Goal: Task Accomplishment & Management: Use online tool/utility

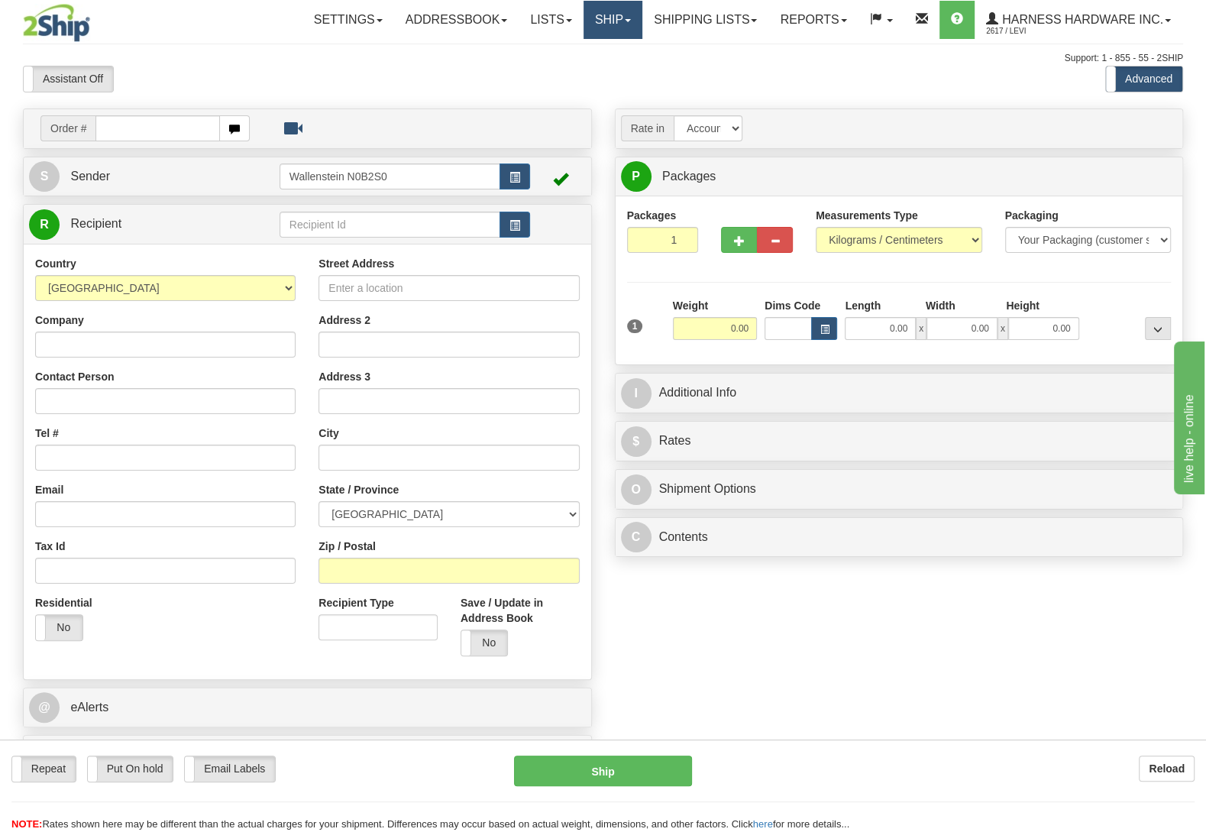
drag, startPoint x: 615, startPoint y: 18, endPoint x: 591, endPoint y: 47, distance: 37.4
click at [614, 18] on link "Ship" at bounding box center [612, 20] width 59 height 38
click at [585, 73] on span "OnHold / Order Queue" at bounding box center [572, 73] width 108 height 12
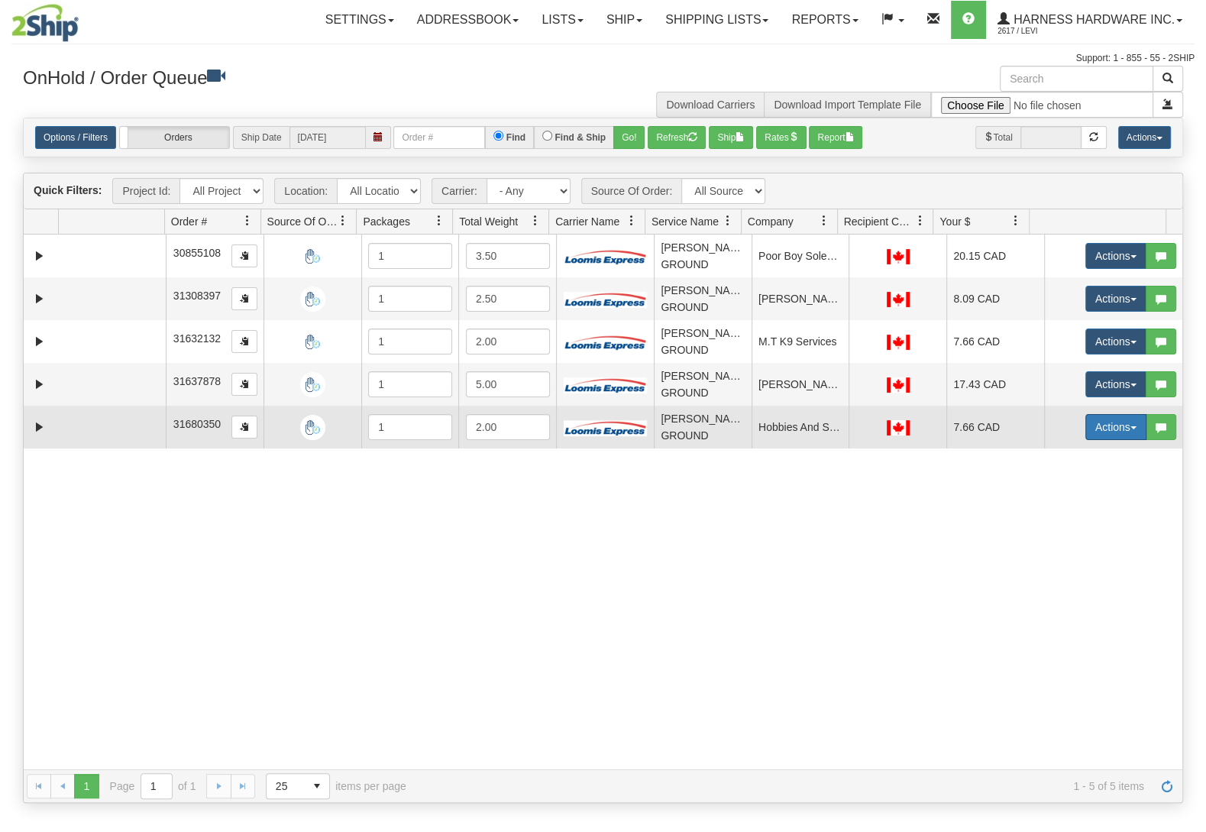
click at [1096, 432] on button "Actions" at bounding box center [1115, 427] width 61 height 26
click at [1060, 518] on link "Ship" at bounding box center [1084, 516] width 122 height 20
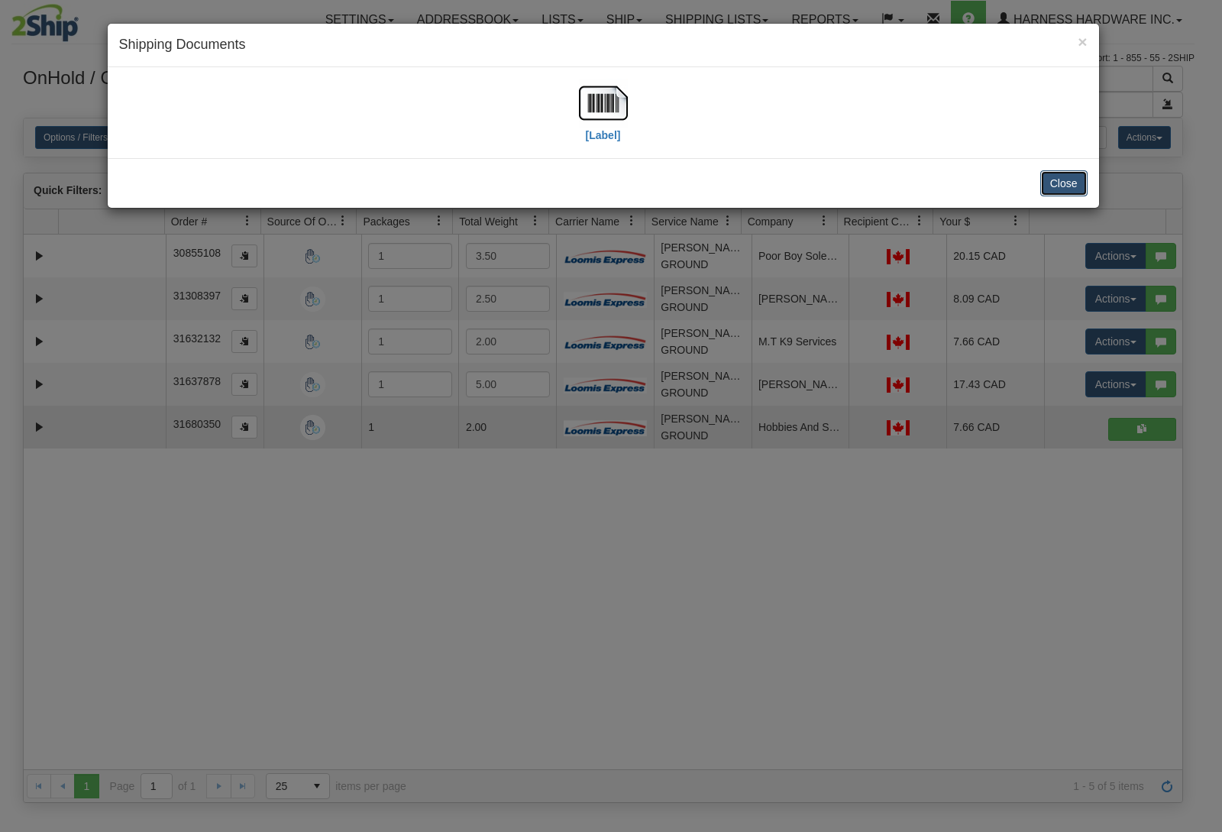
click at [1084, 179] on button "Close" at bounding box center [1063, 183] width 47 height 26
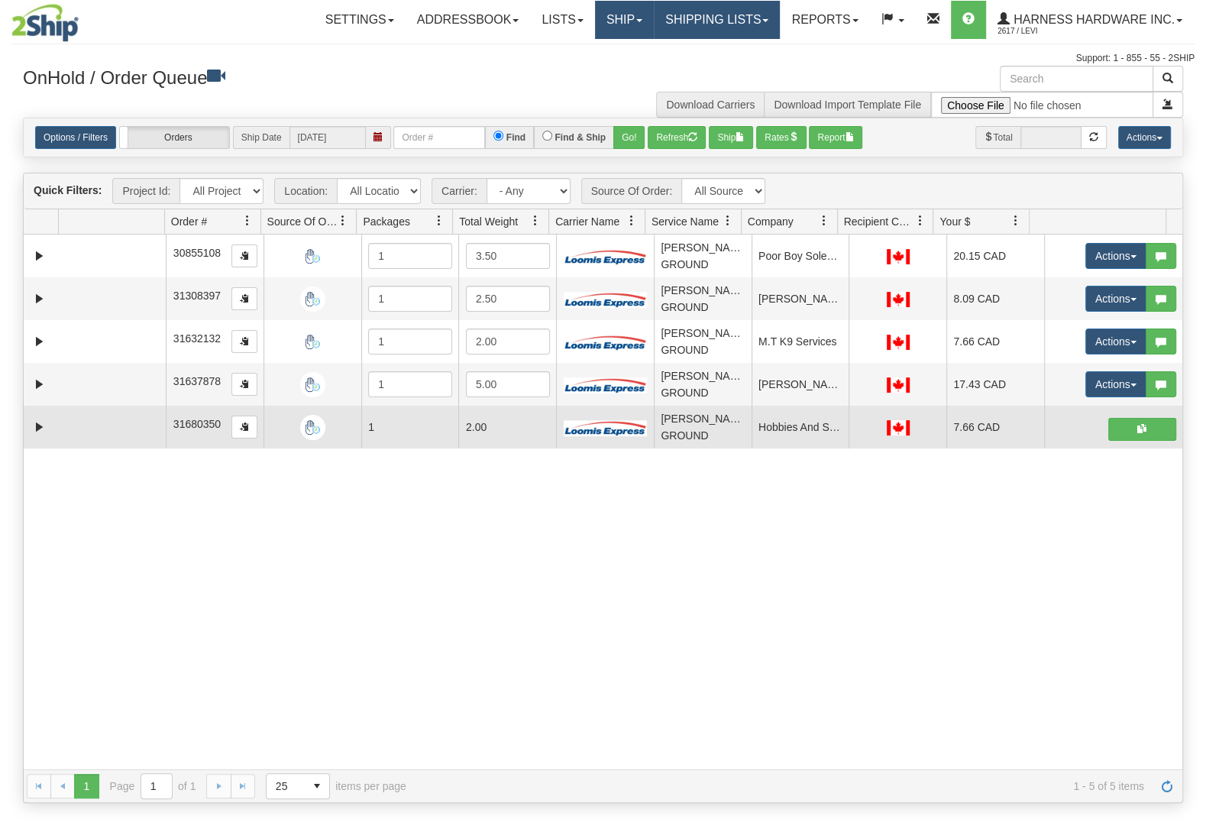
drag, startPoint x: 650, startPoint y: 30, endPoint x: 626, endPoint y: 27, distance: 23.9
click at [654, 29] on link "Shipping lists" at bounding box center [717, 20] width 126 height 38
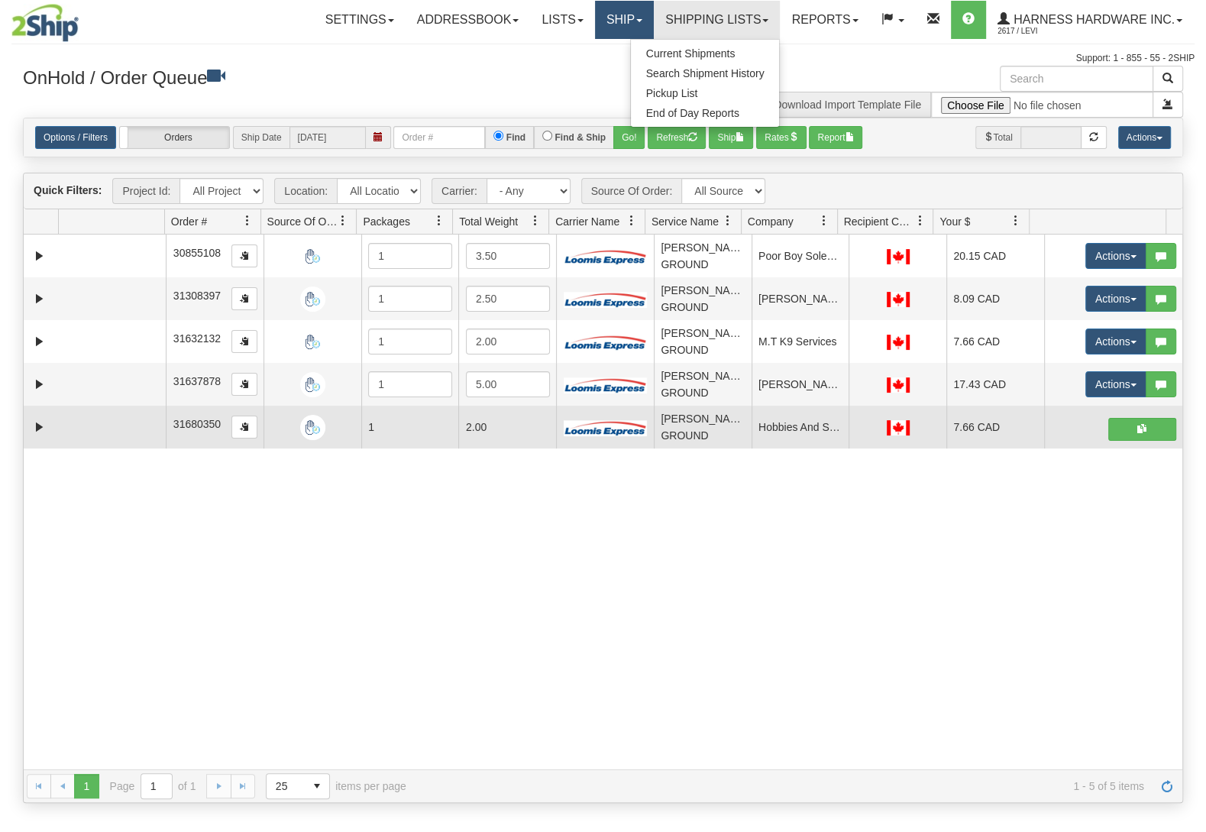
click at [621, 27] on link "Ship" at bounding box center [624, 20] width 59 height 38
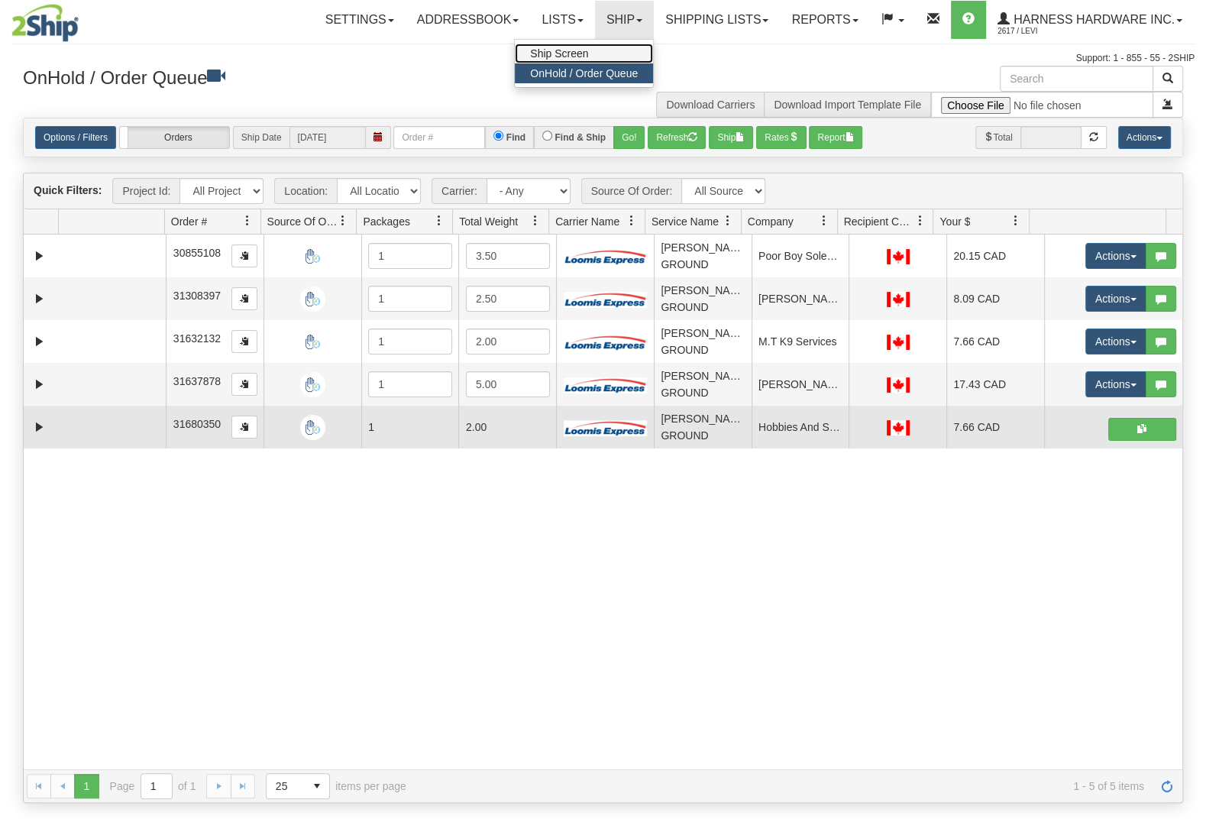
click at [580, 53] on span "Ship Screen" at bounding box center [559, 53] width 58 height 12
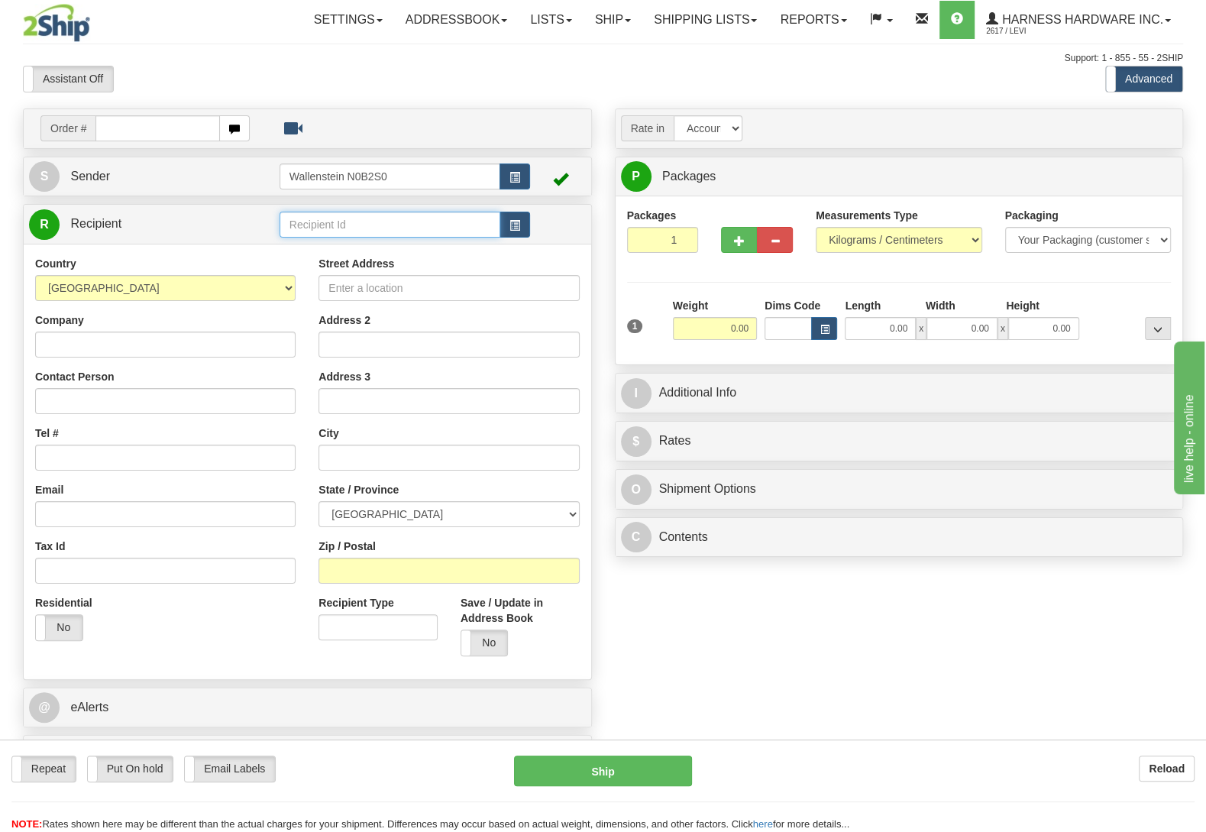
click at [344, 221] on input "text" at bounding box center [389, 225] width 221 height 26
type input "cboe"
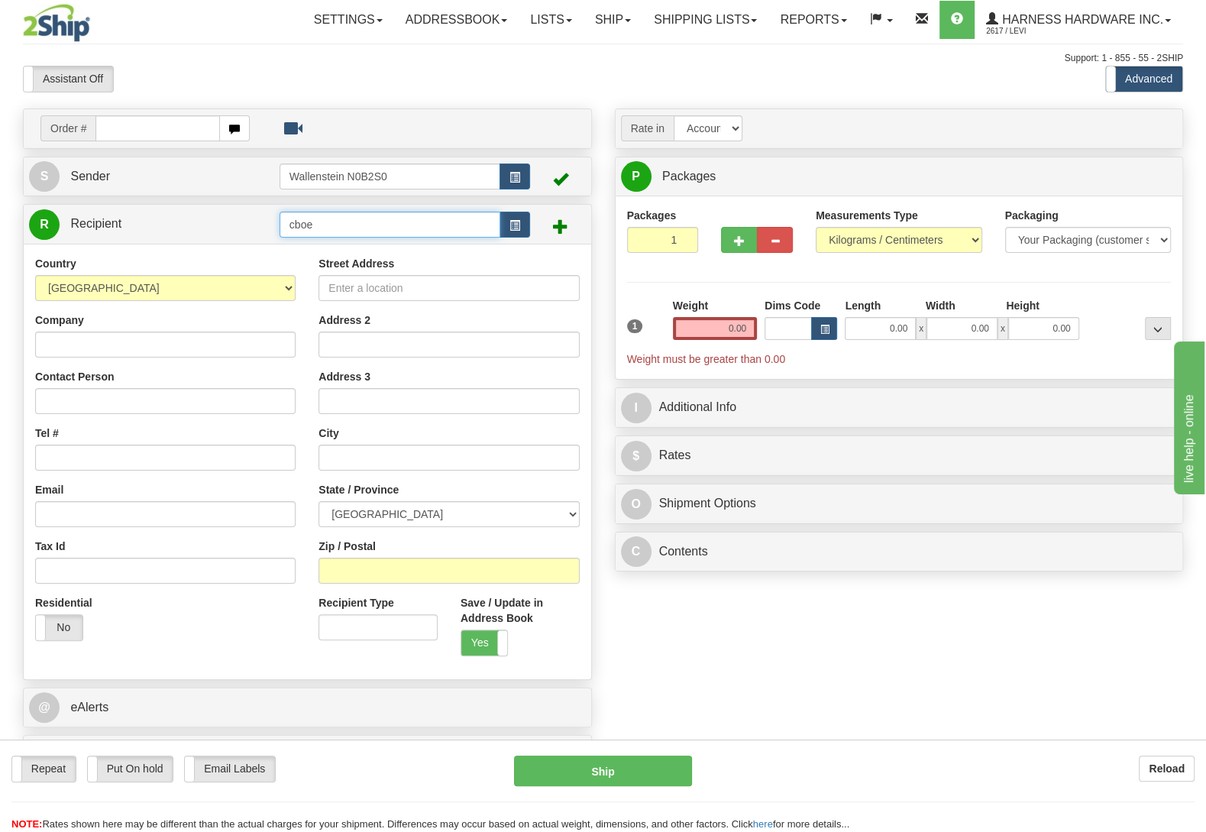
click at [347, 225] on input "cboe" at bounding box center [389, 225] width 221 height 26
click at [351, 253] on div "CBO" at bounding box center [385, 249] width 205 height 17
type input "CBO"
type input "0.00"
click at [331, 230] on input "CBO" at bounding box center [389, 225] width 221 height 26
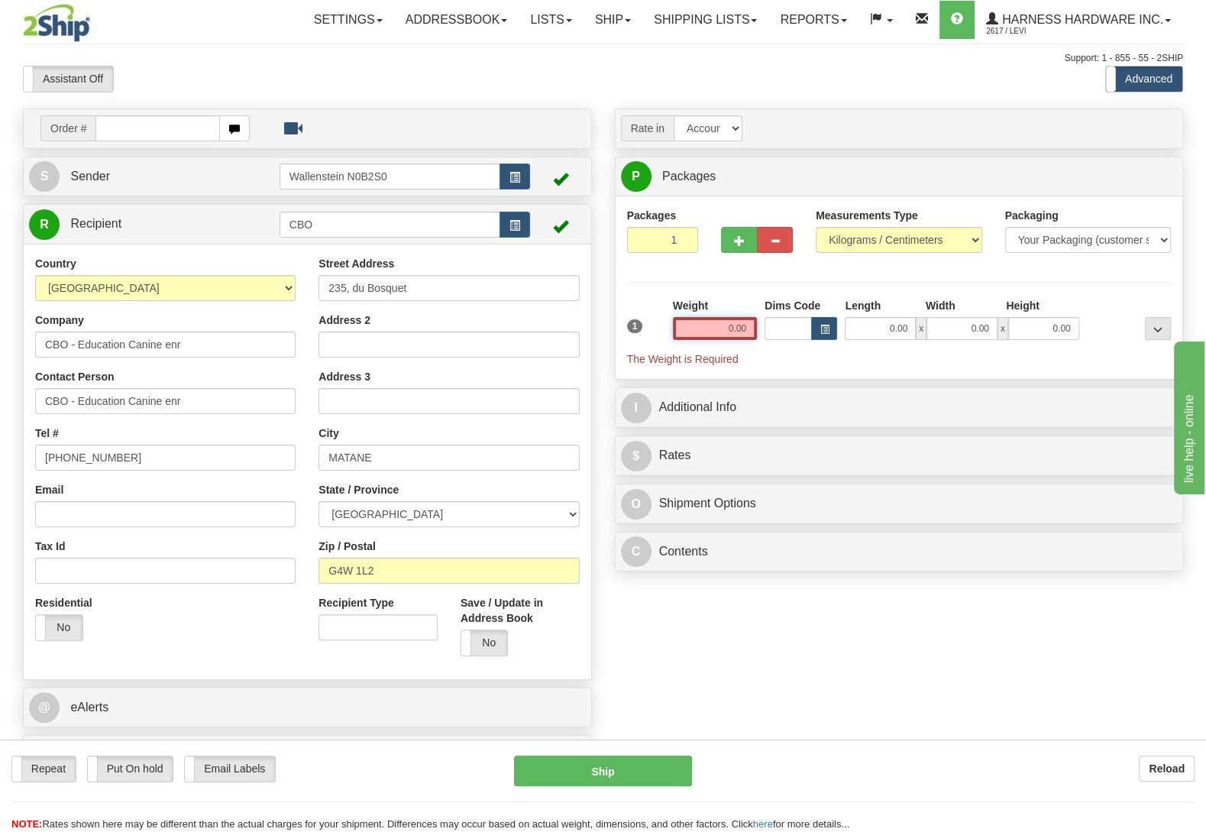
drag, startPoint x: 736, startPoint y: 328, endPoint x: 843, endPoint y: 328, distance: 106.9
click at [757, 327] on input "0.00" at bounding box center [715, 328] width 84 height 23
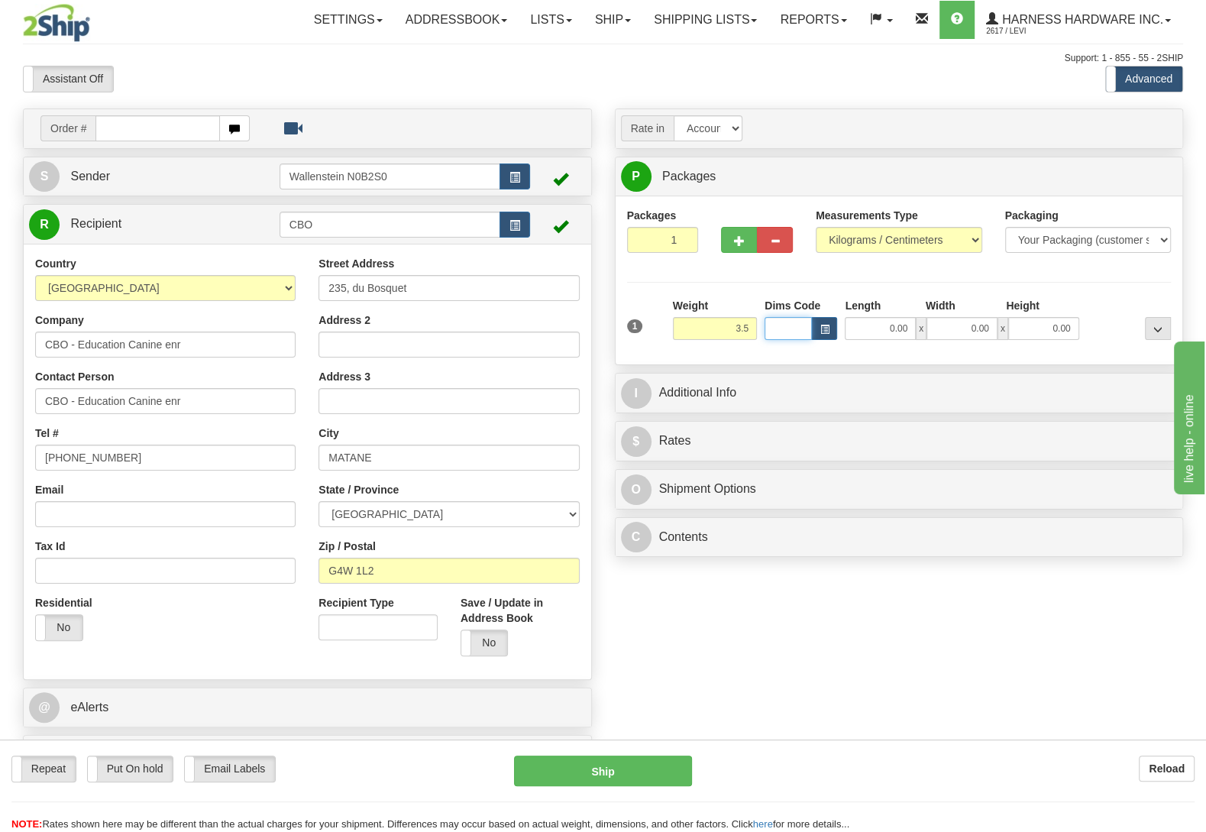
type input "3.50"
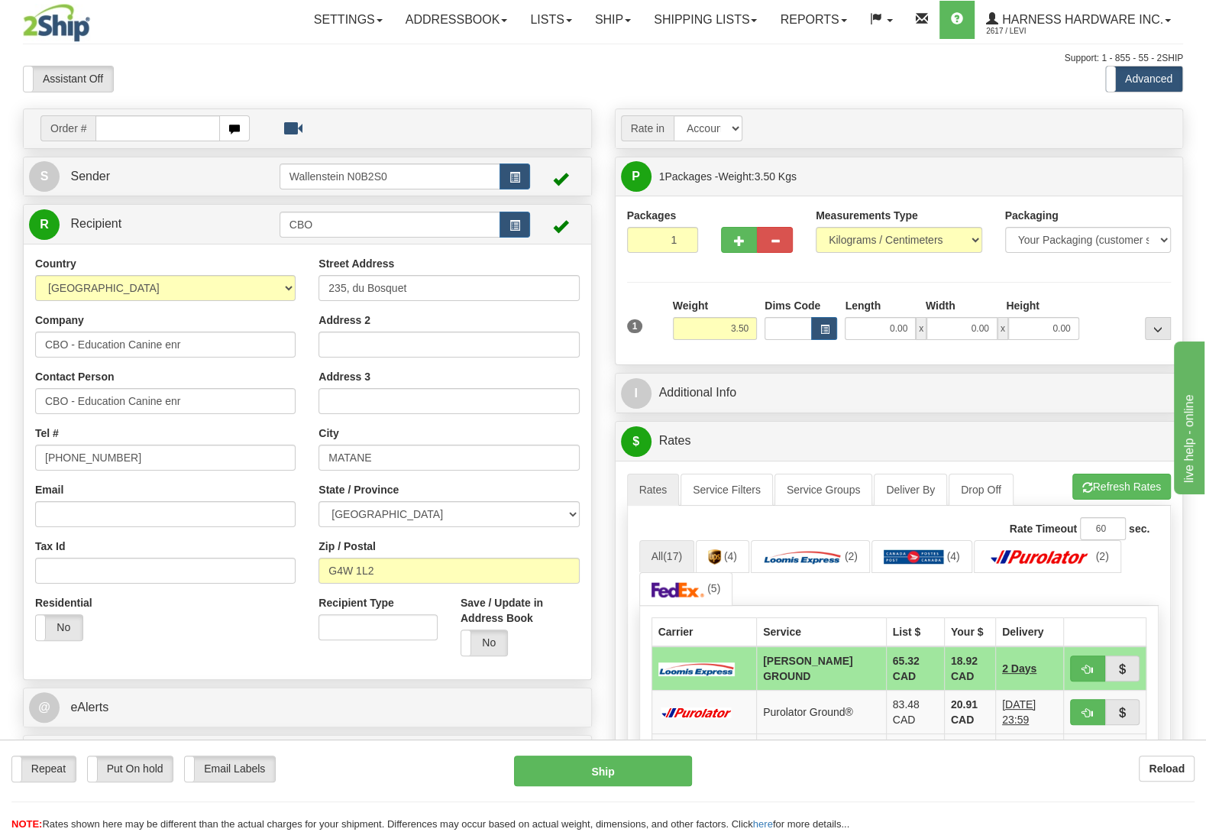
click at [140, 751] on div "Repeat Repeat Put On hold Put On hold Print Order Slip Print Order Slip Email L…" at bounding box center [603, 785] width 1206 height 92
click at [141, 766] on label "Put On hold" at bounding box center [131, 768] width 86 height 25
click at [640, 772] on button "Hold" at bounding box center [603, 770] width 178 height 31
type input "DD"
